Goal: Transaction & Acquisition: Purchase product/service

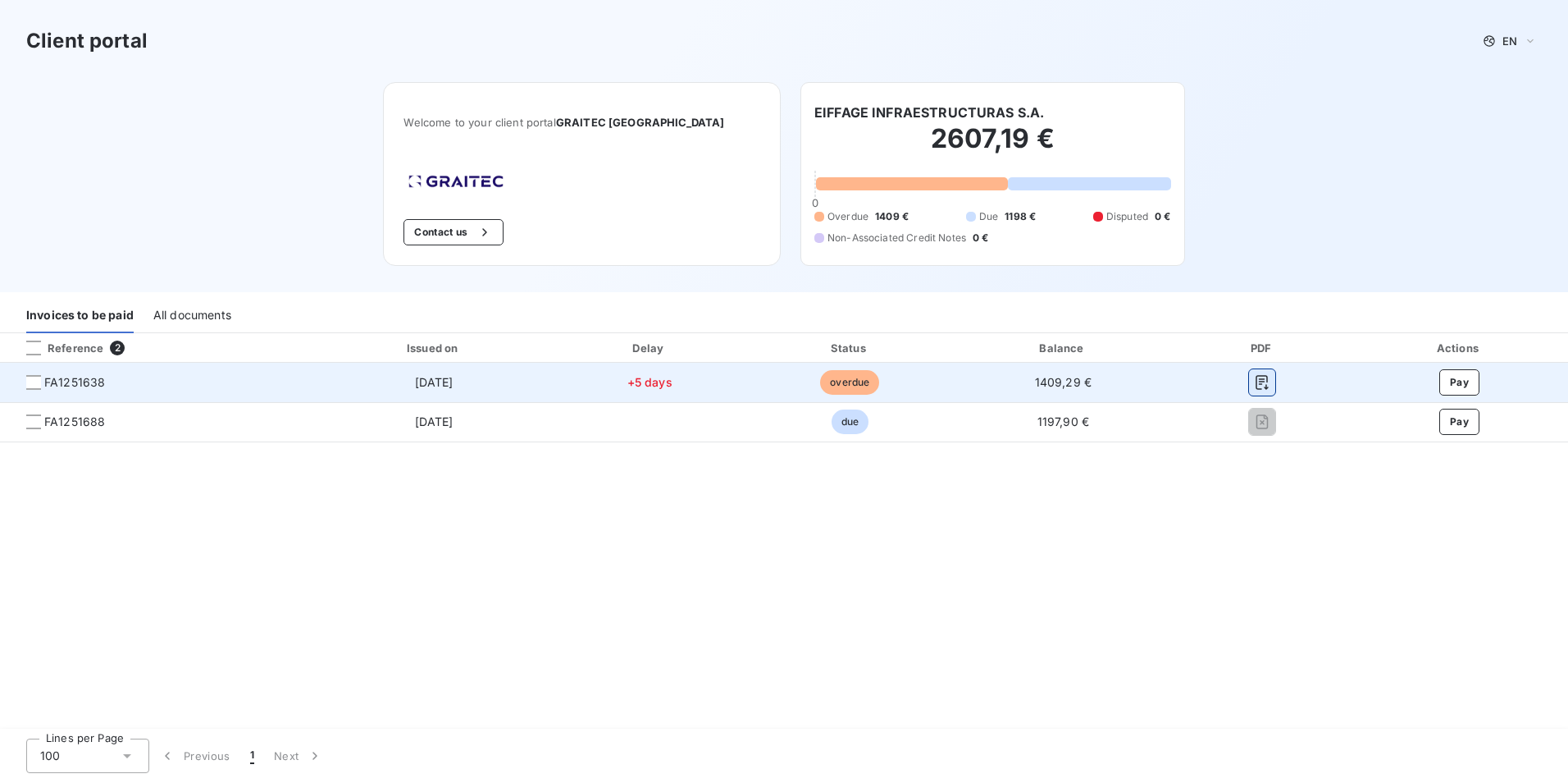
click at [1260, 377] on icon "button" at bounding box center [1262, 382] width 16 height 16
click at [1460, 388] on button "Pay" at bounding box center [1460, 382] width 41 height 26
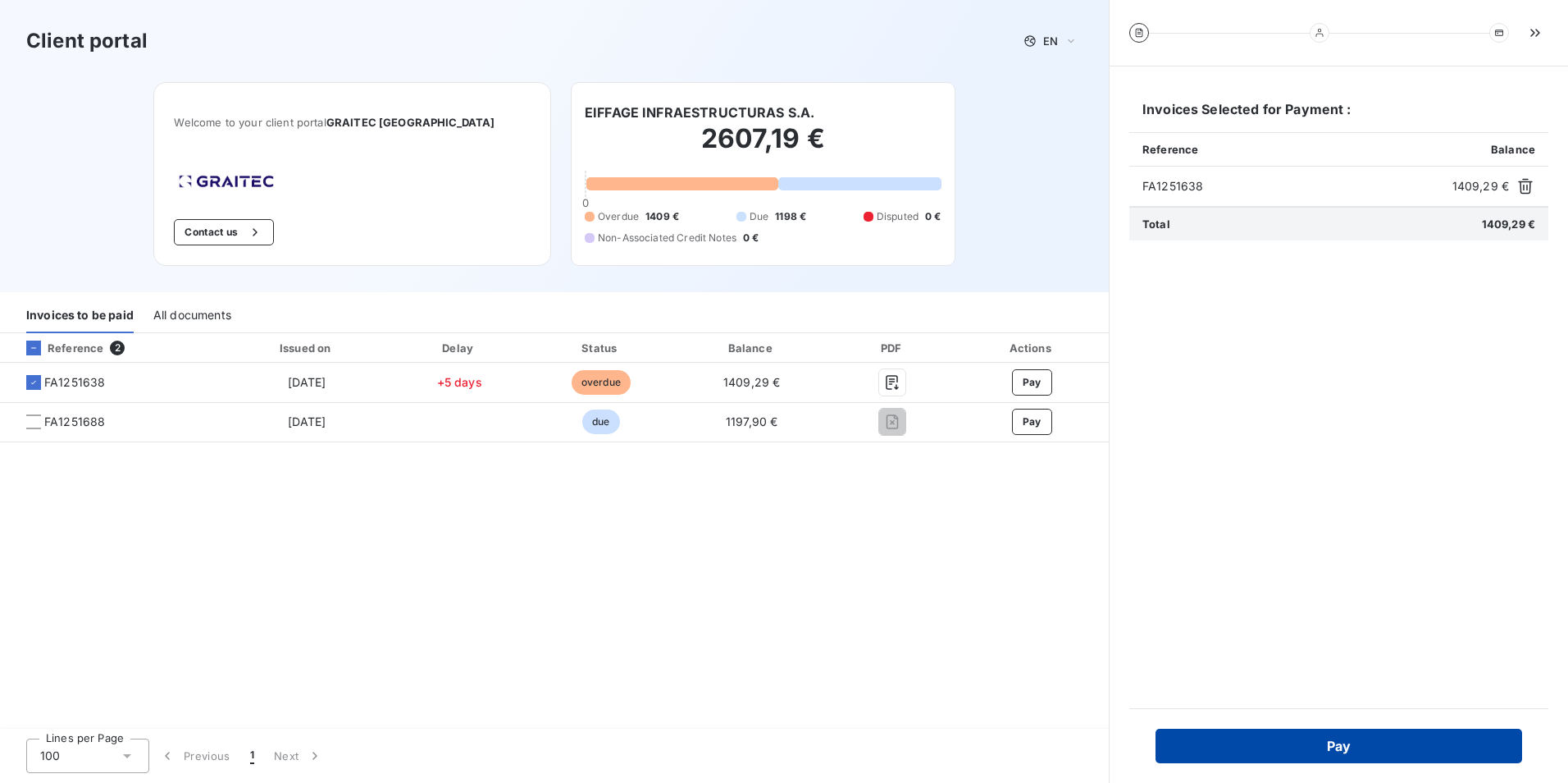
click at [1377, 745] on button "Pay" at bounding box center [1339, 746] width 367 height 35
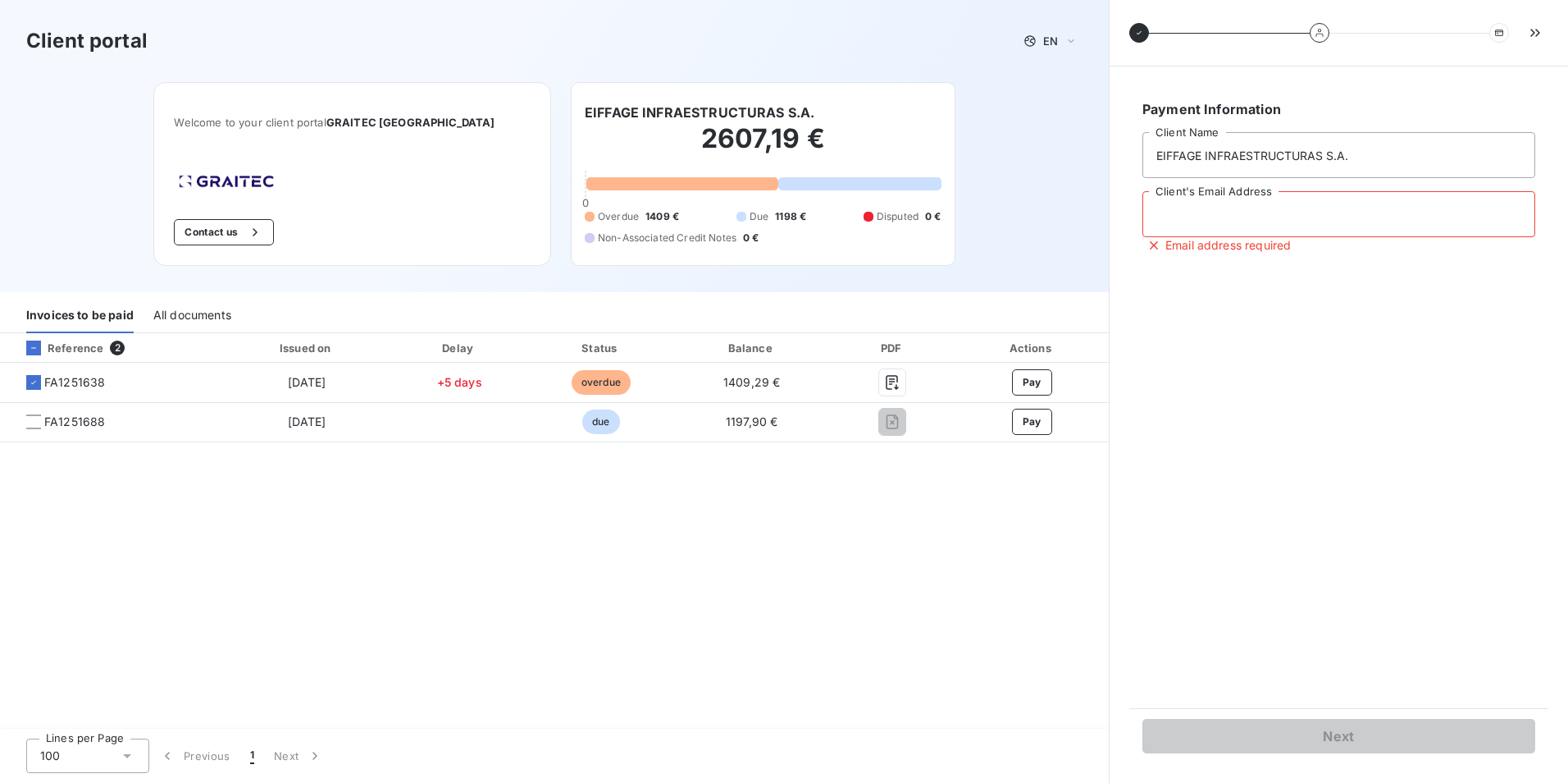
click at [1288, 200] on input "Client's Email Address" at bounding box center [1339, 214] width 393 height 45
click at [1505, 33] on div at bounding box center [1499, 33] width 19 height 19
click at [1536, 32] on icon "button" at bounding box center [1535, 32] width 16 height 16
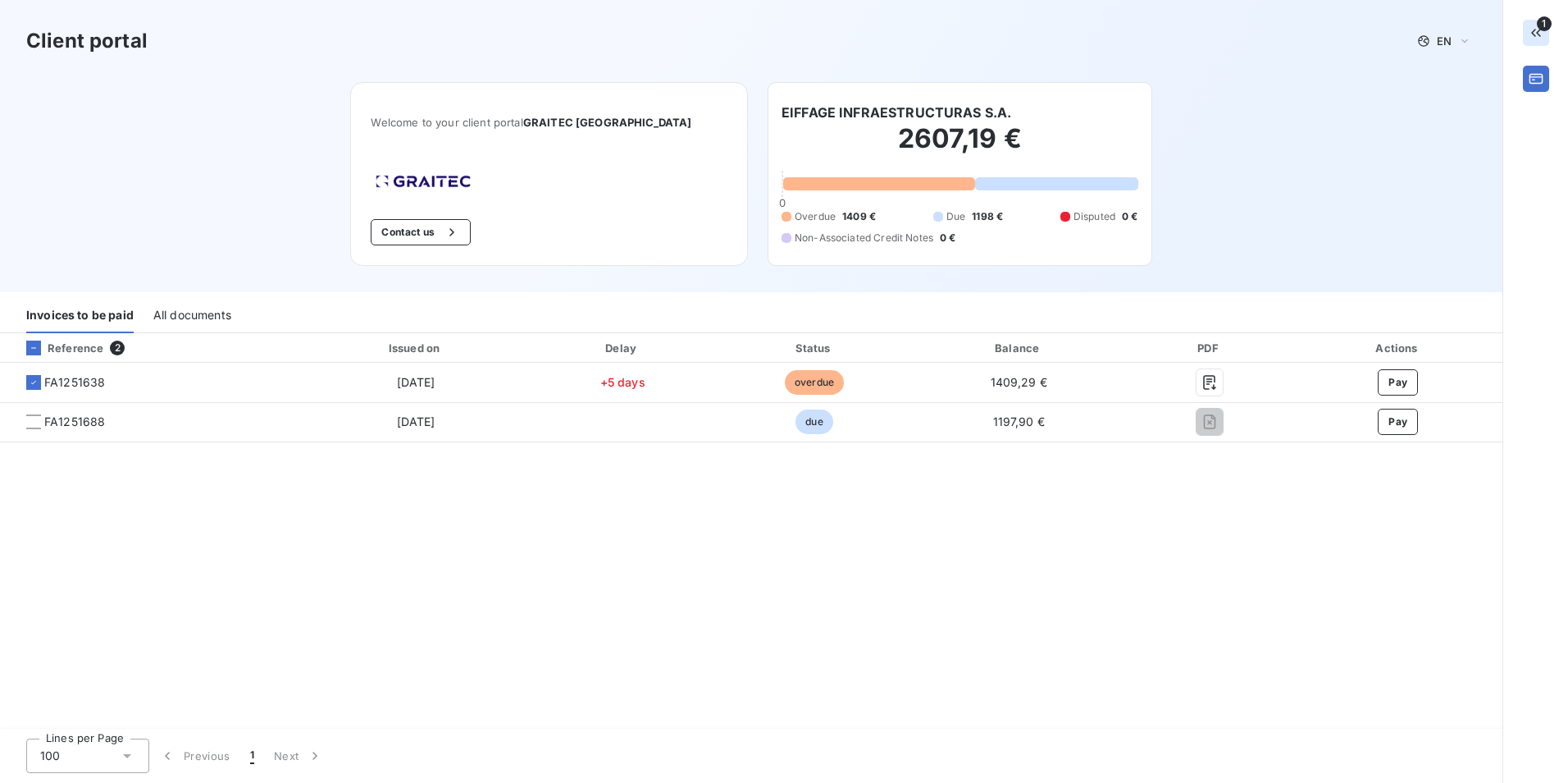
click at [1533, 40] on icon "button" at bounding box center [1536, 32] width 16 height 16
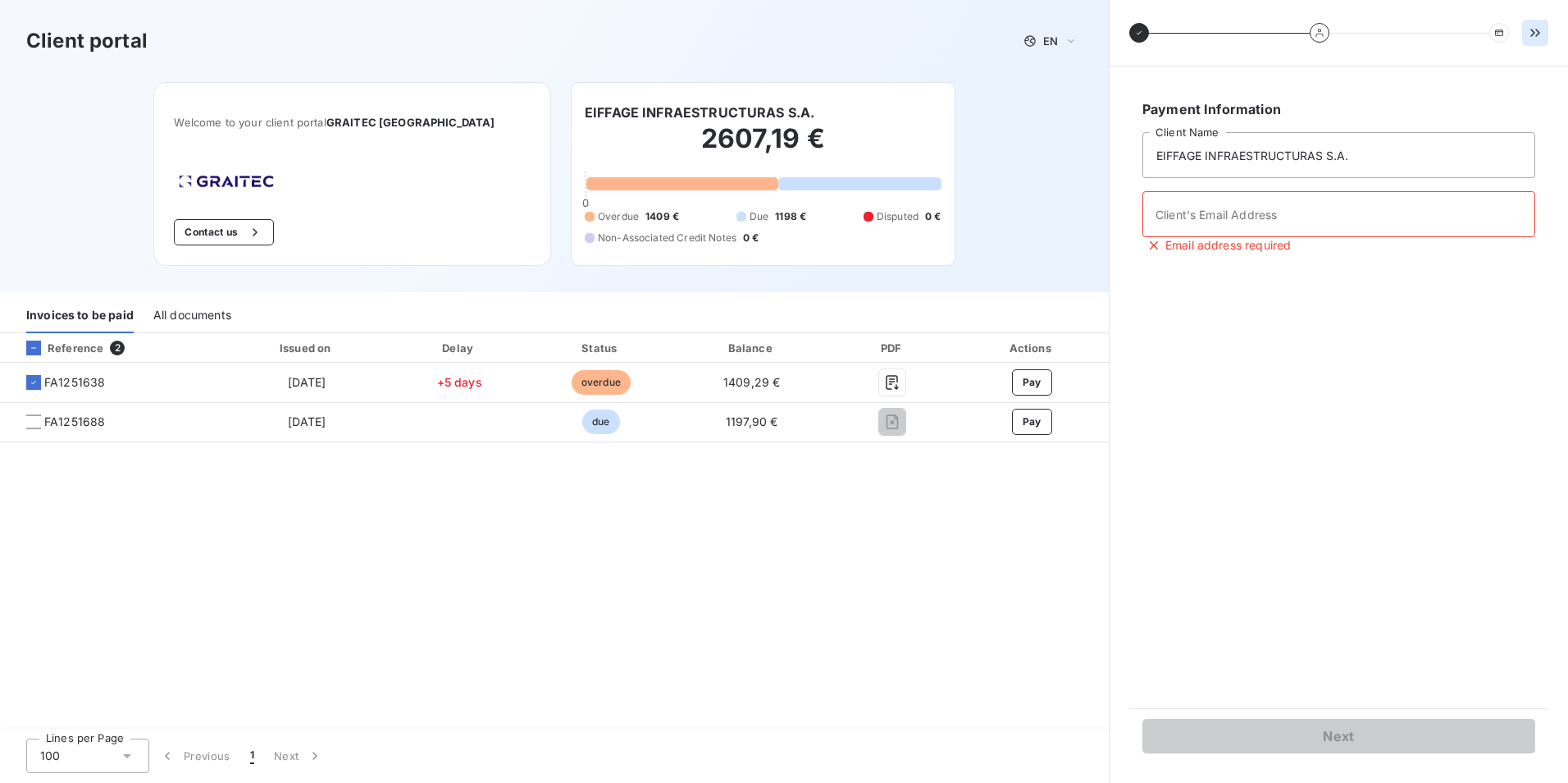
click at [974, 610] on div "Reference 2 Issued on Delay Status Balance PDF Actions FA1251638 [DATE] +5 days…" at bounding box center [554, 531] width 1109 height 397
